Goal: Transaction & Acquisition: Book appointment/travel/reservation

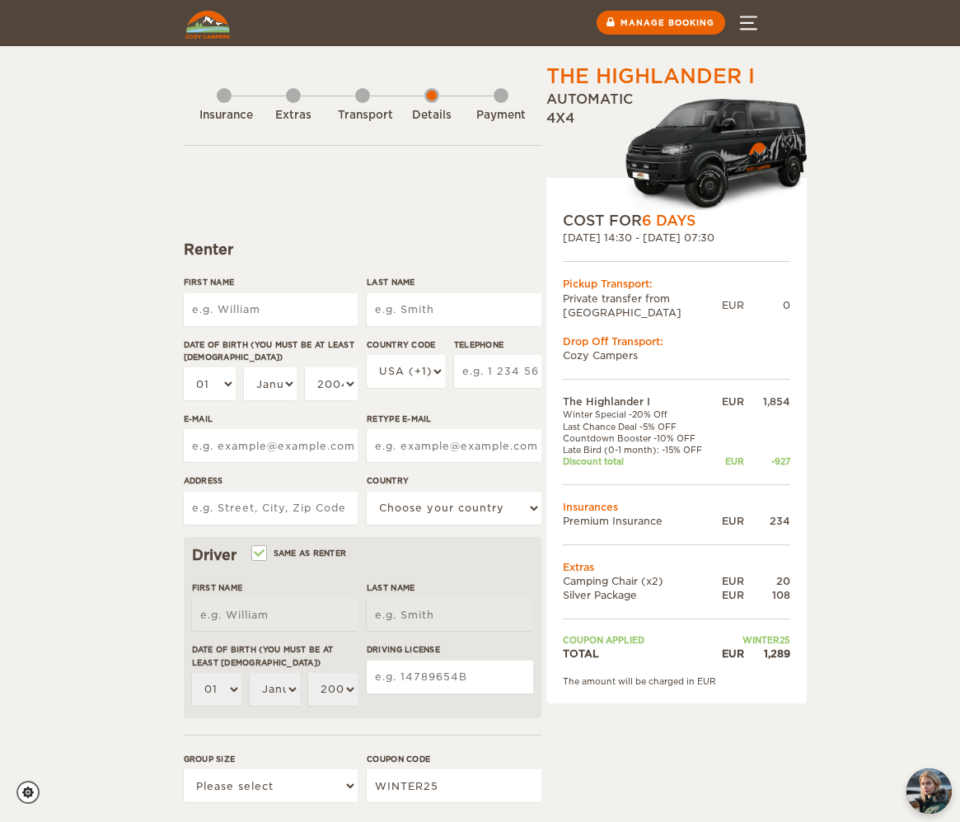
click at [260, 315] on input "First Name" at bounding box center [271, 309] width 174 height 33
type input "Laurence"
type input "Hayes"
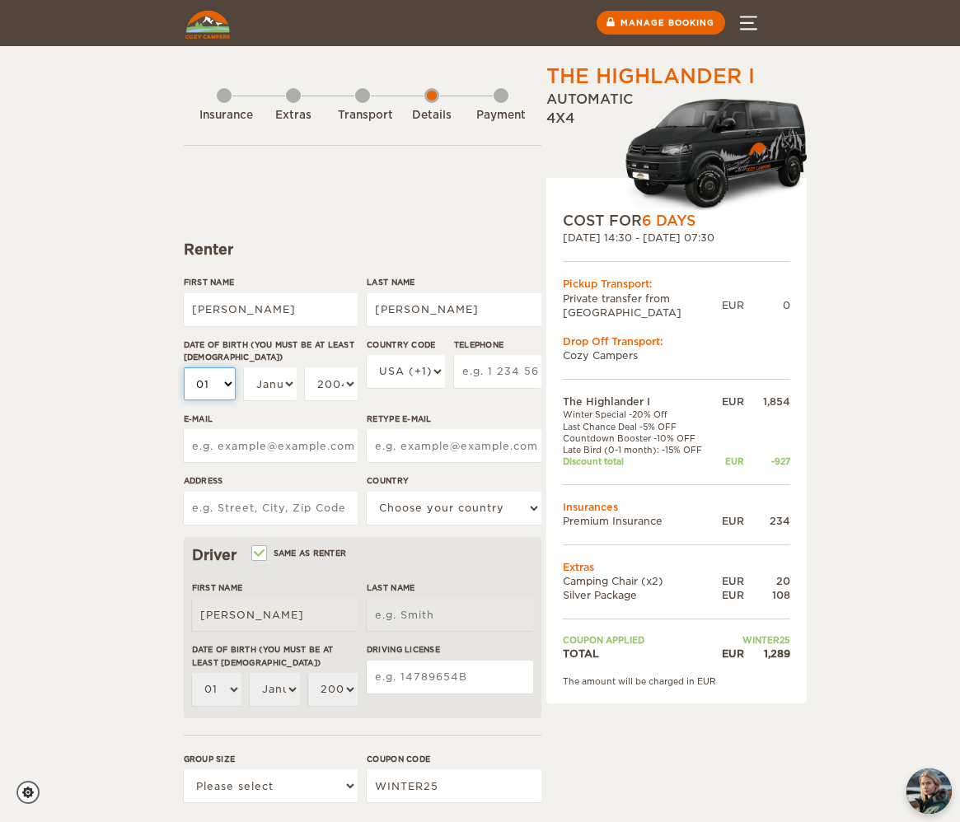
click at [217, 384] on select "01 02 03 04 05 06 07 08 09 10 11 12 13 14 15 16 17 18 19 20 21 22 23 24 25 26 2…" at bounding box center [210, 383] width 52 height 33
select select "14"
click at [262, 390] on select "January February March April May June July August September October November De…" at bounding box center [270, 383] width 52 height 33
select select "11"
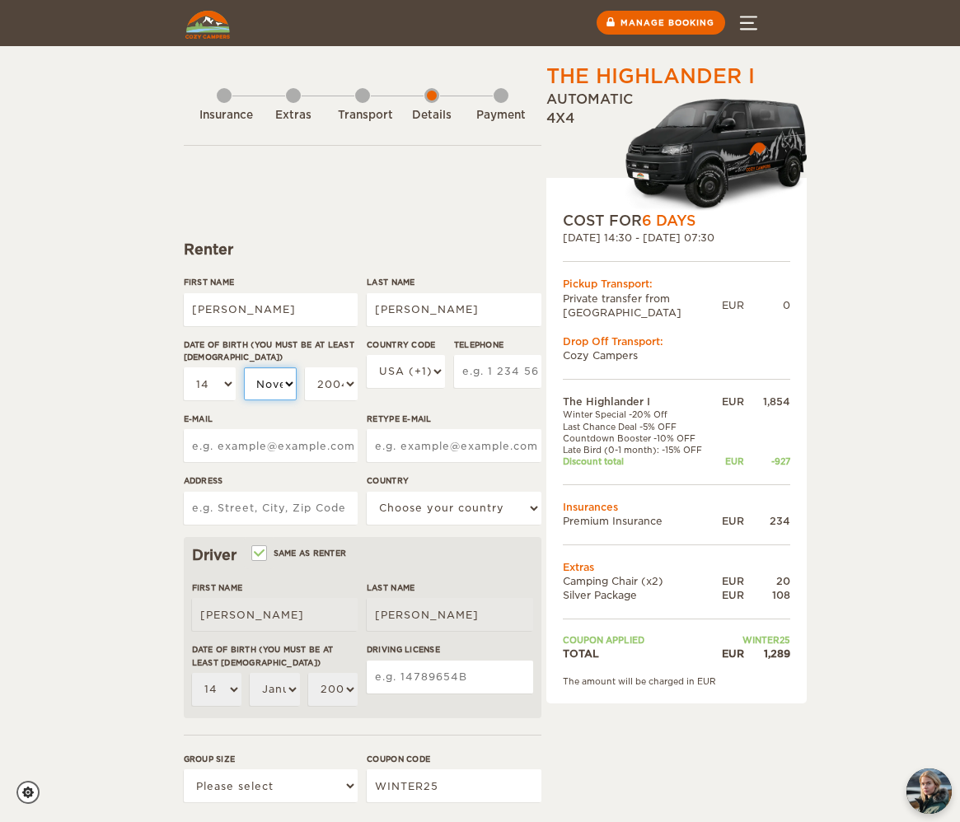
select select "11"
click at [262, 388] on select "January February March April May June July August September October November De…" at bounding box center [270, 383] width 52 height 33
select select "06"
click at [342, 376] on select "2004 2003 2002 2001 2000 1999 1998 1997 1996 1995 1994 1993 1992 1991 1990 1989…" at bounding box center [331, 383] width 52 height 33
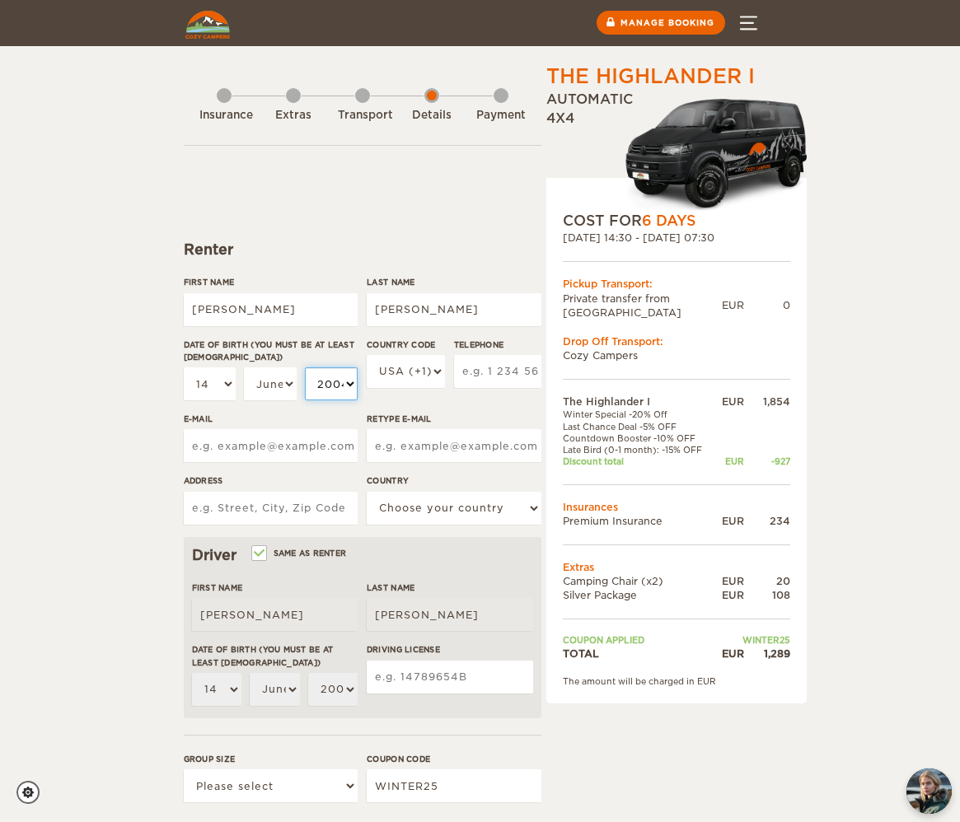
select select "1994"
click at [481, 376] on input "Telephone" at bounding box center [497, 371] width 87 height 33
type input "9125084938"
click at [247, 448] on input "E-mail" at bounding box center [271, 445] width 174 height 33
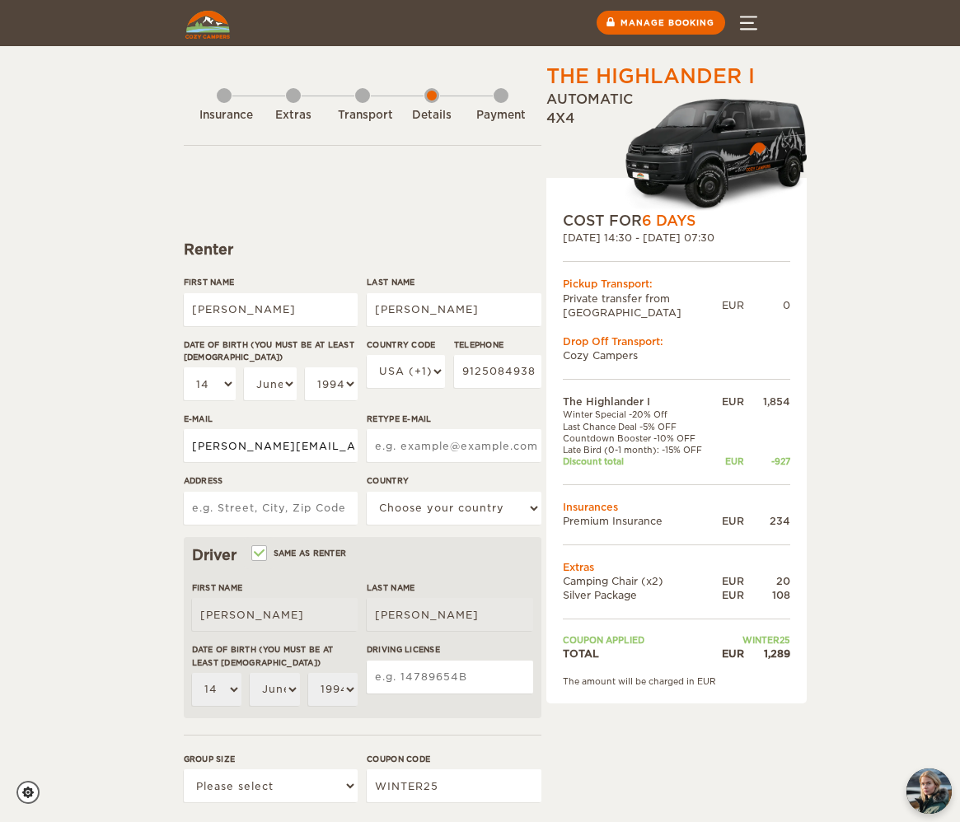
scroll to position [0, 7]
type input "laurence.hayes13@gmail.com"
click at [408, 442] on input "Retype E-mail" at bounding box center [454, 445] width 174 height 33
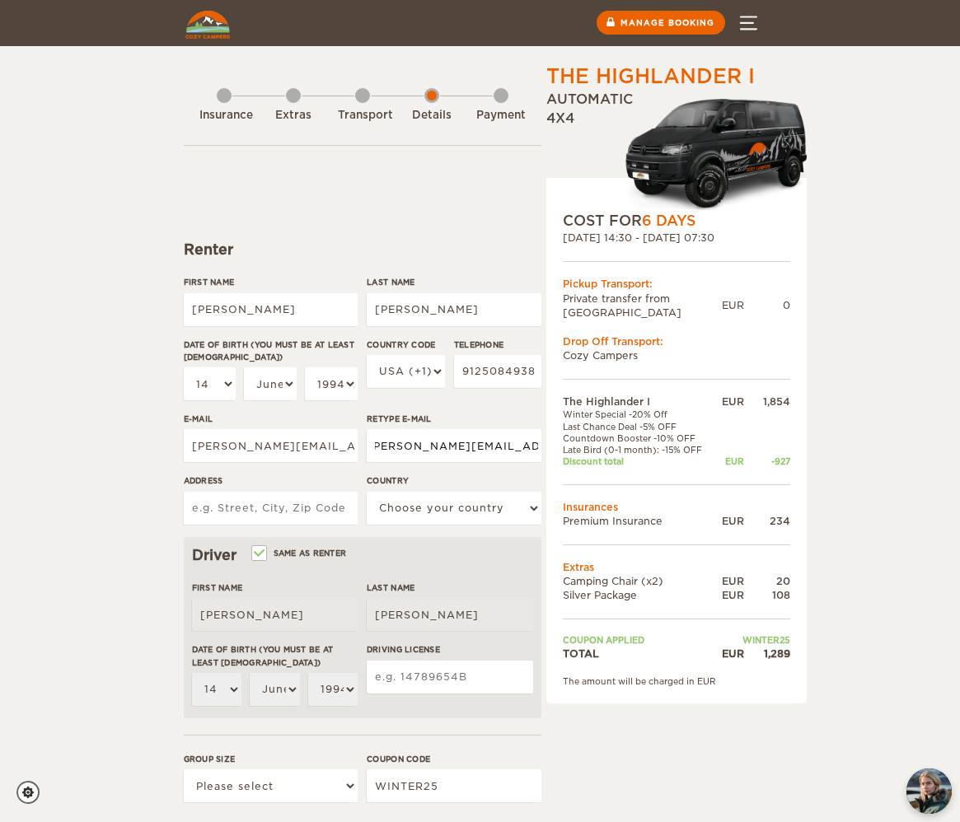
type input "laurence.hayes13@gmail.com"
click at [277, 519] on input "Address" at bounding box center [271, 508] width 174 height 33
type input "1475 Benton Blvd APT 632"
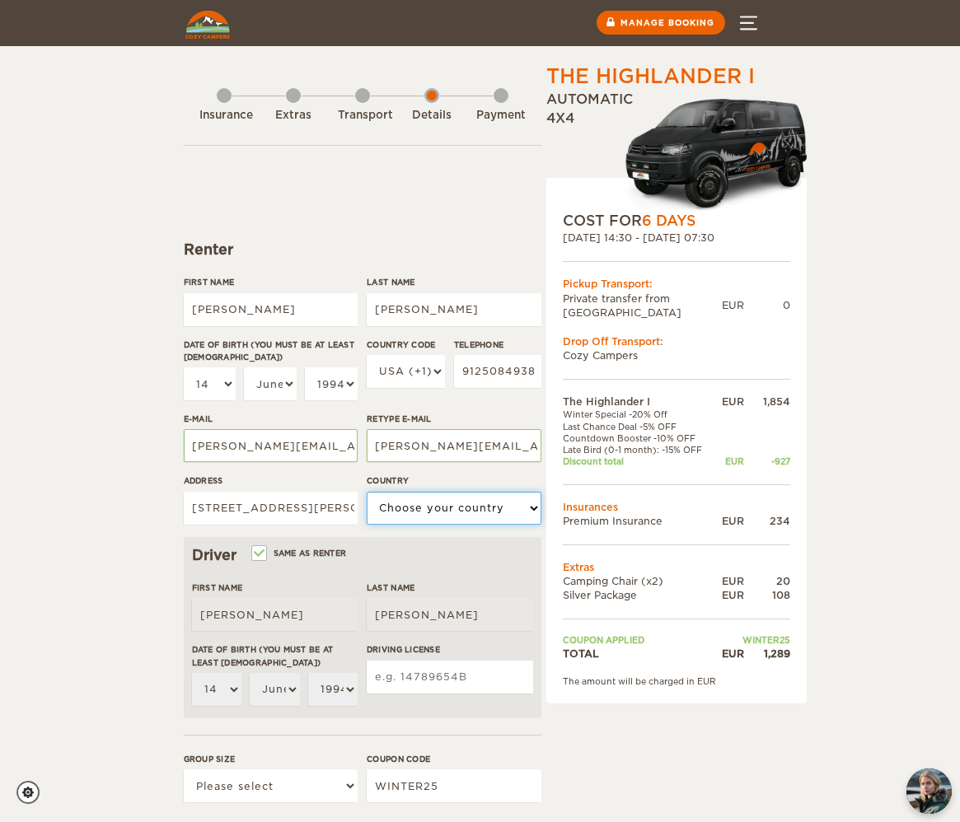
click at [418, 511] on select "Choose your country United States United Kingdom Germany Afghanistan Albania Al…" at bounding box center [454, 508] width 174 height 33
select select "222"
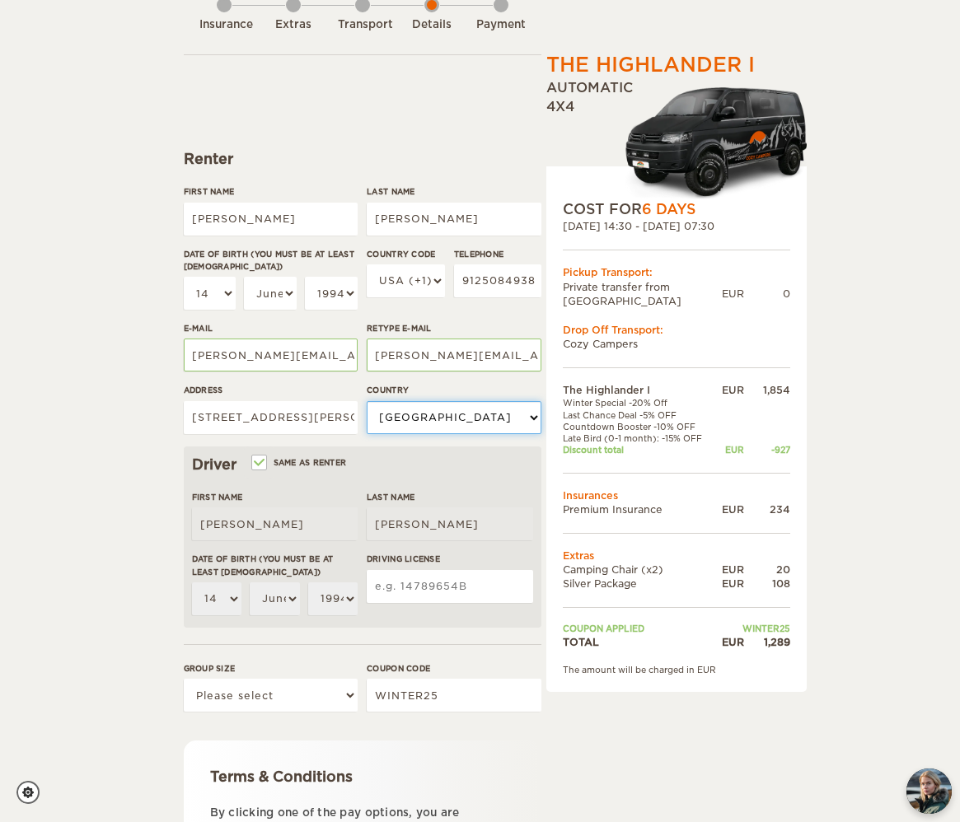
scroll to position [144, 0]
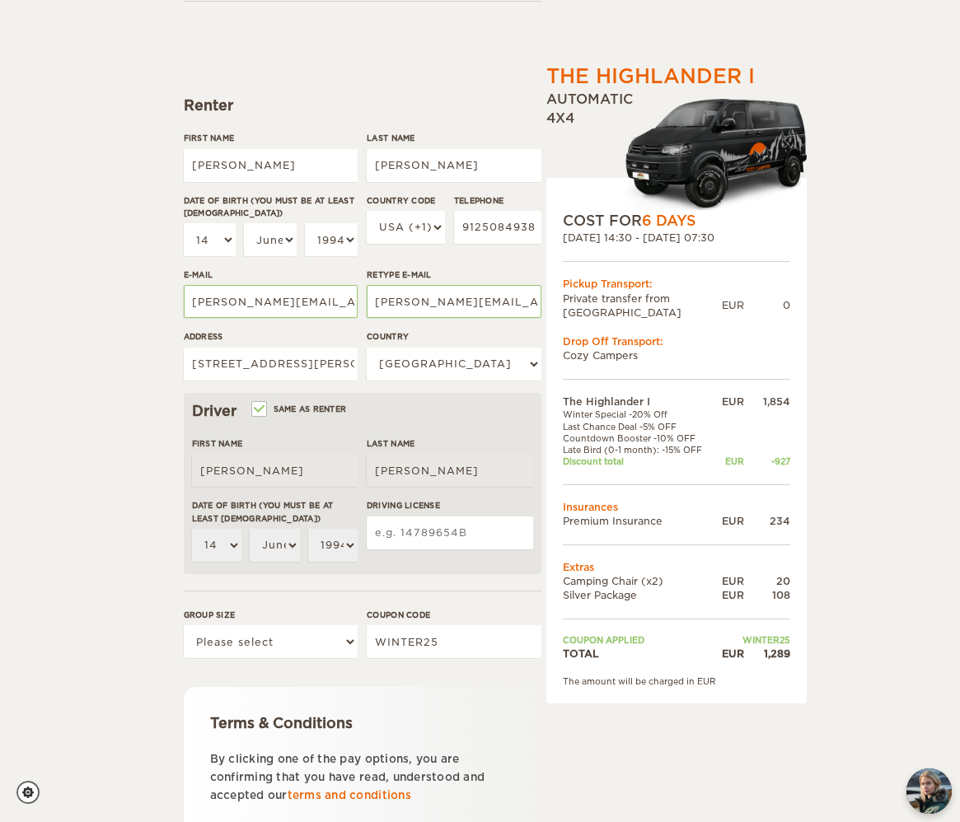
click at [441, 535] on input "Driving License" at bounding box center [450, 532] width 166 height 33
type input "056467275"
click at [323, 363] on input "1475 Benton Blvd APT 632" at bounding box center [271, 364] width 174 height 33
click at [344, 365] on input "1475 Benton Blvd APT 632" at bounding box center [271, 364] width 174 height 33
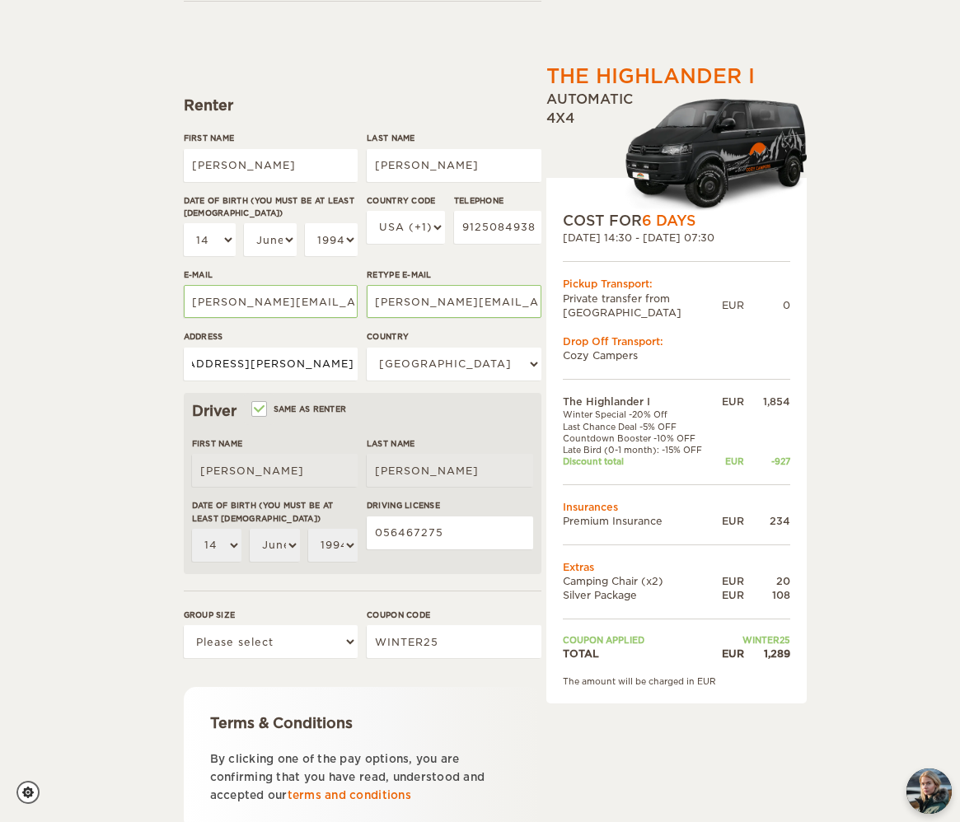
type input "1475 Benton Blvd APT 632 Savannah, GA 31407"
click at [292, 650] on select "Please select 1 2" at bounding box center [271, 641] width 174 height 33
select select "2"
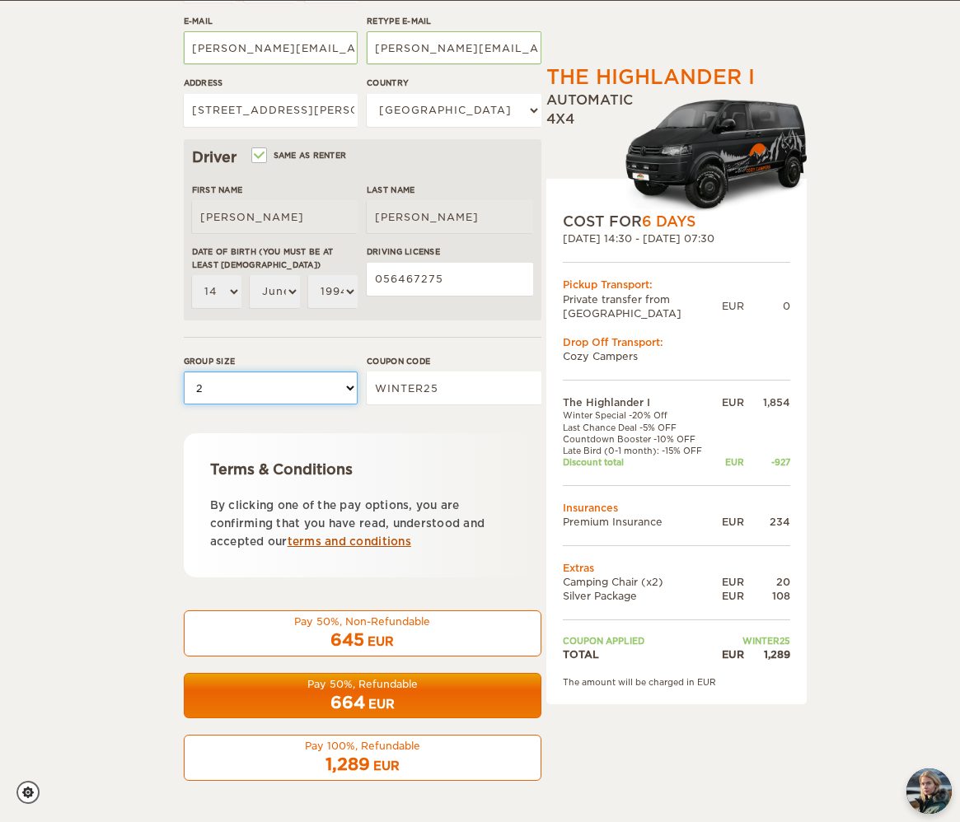
scroll to position [399, 0]
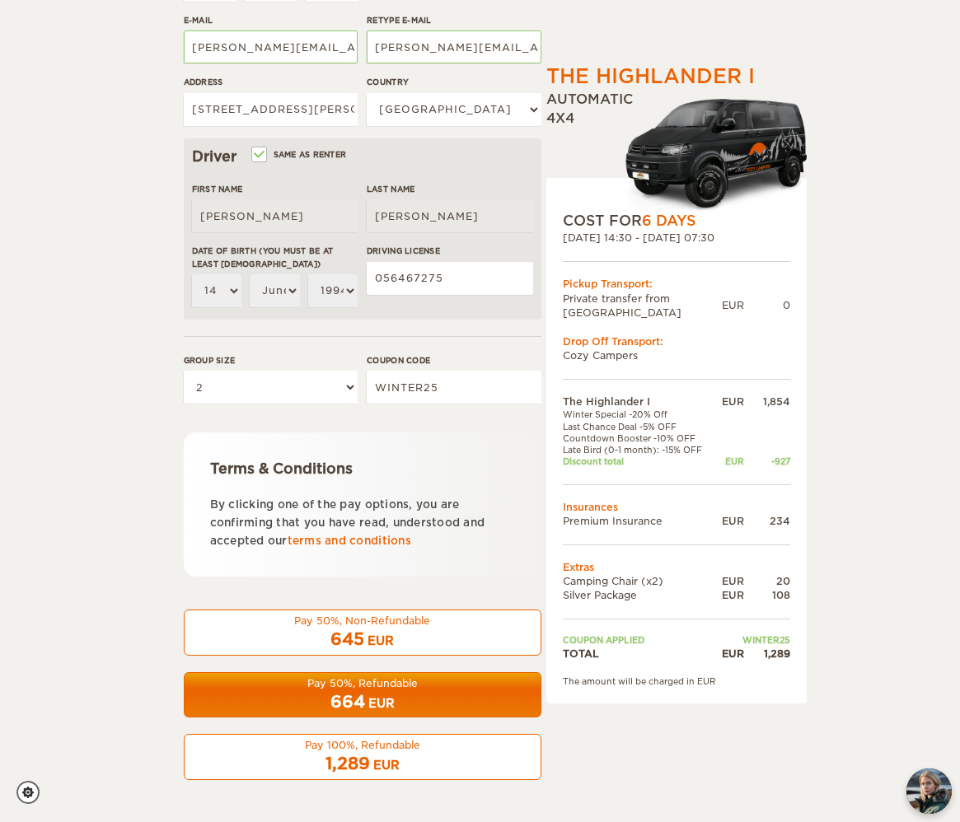
click at [371, 766] on div "1,289 EUR" at bounding box center [362, 764] width 336 height 24
click at [337, 762] on span "1,289" at bounding box center [347, 764] width 44 height 20
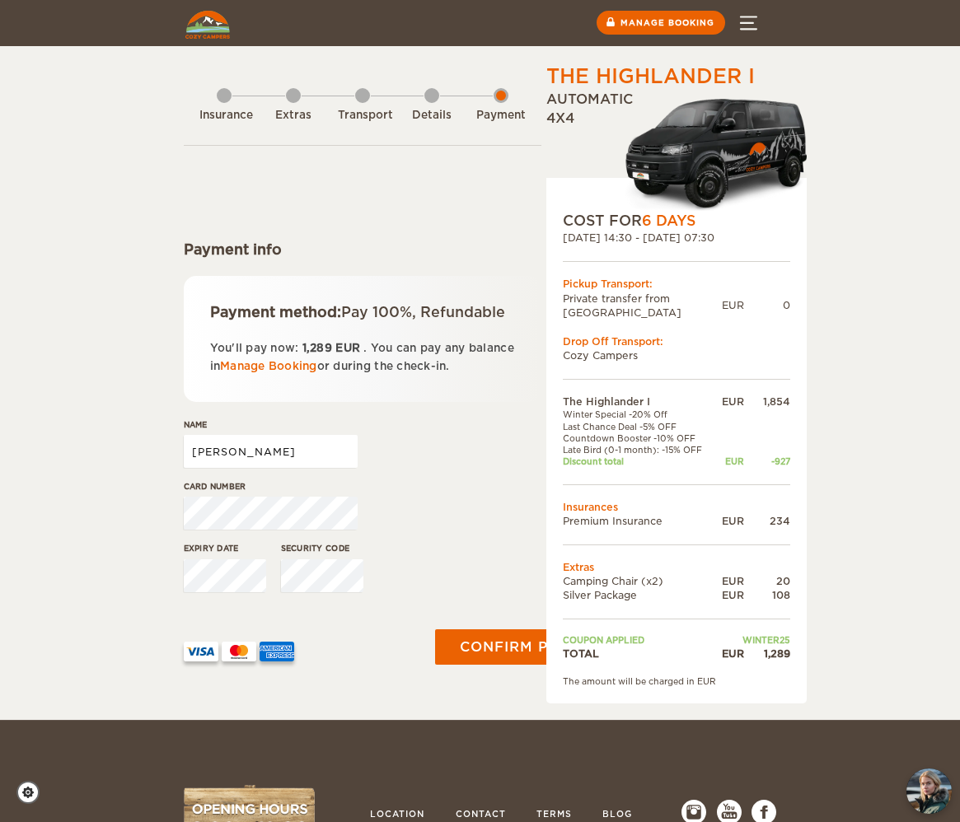
click at [259, 448] on input "[PERSON_NAME]" at bounding box center [271, 451] width 174 height 33
type input "[PERSON_NAME]"
click at [488, 513] on div "Card number" at bounding box center [362, 511] width 357 height 62
click at [503, 648] on button "Confirm payment" at bounding box center [536, 646] width 208 height 37
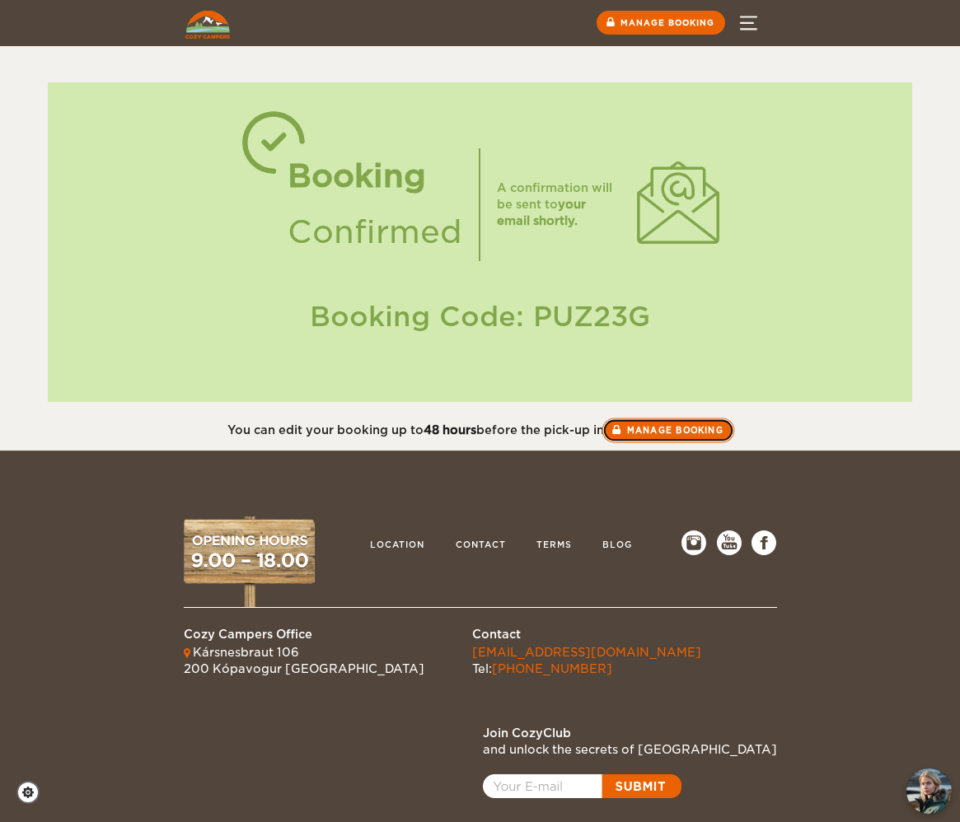
click at [684, 432] on link "Manage booking" at bounding box center [668, 430] width 133 height 25
